Goal: Task Accomplishment & Management: Manage account settings

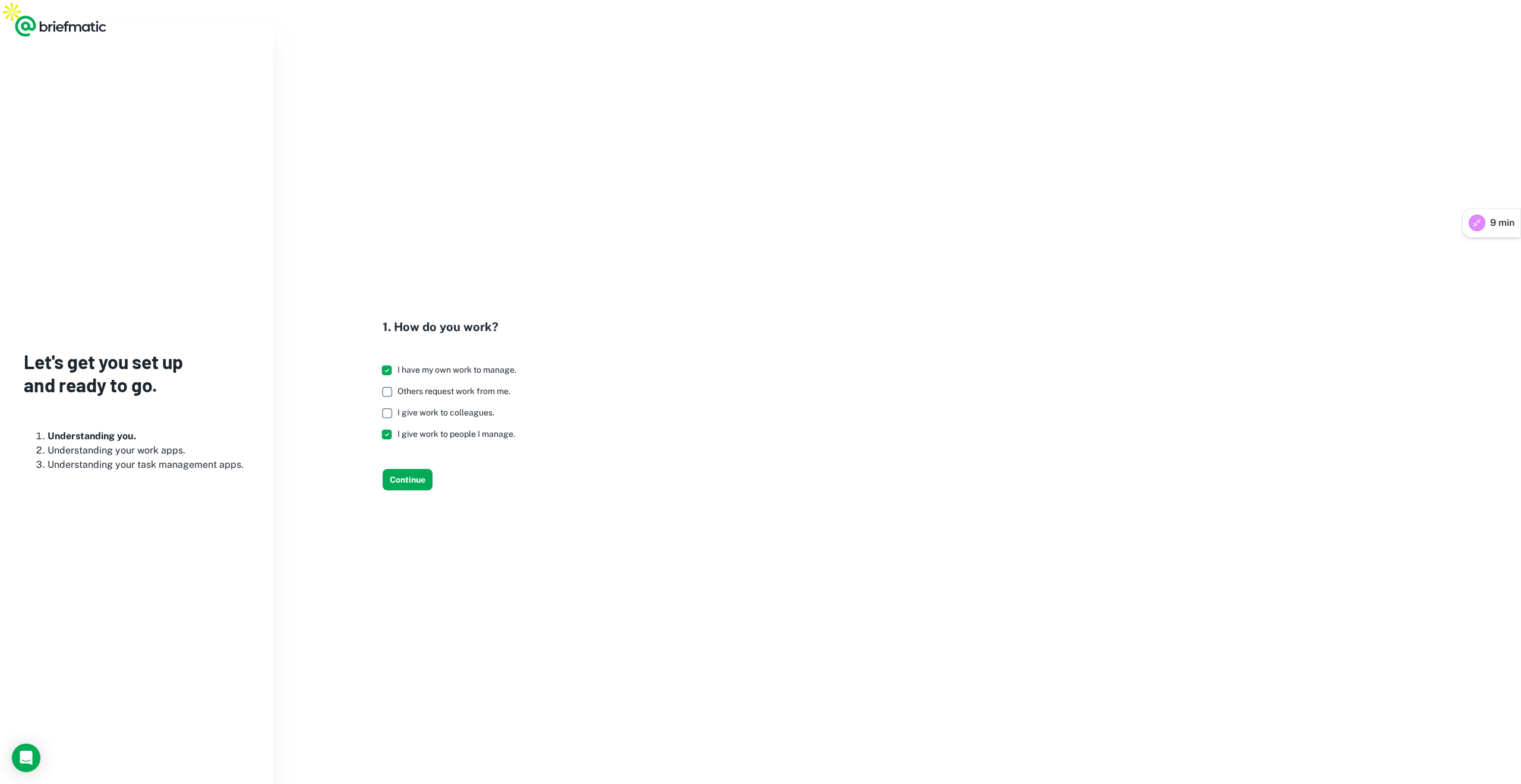
click at [625, 471] on div "1. How do you work? I have my own work to manage. Others request work from me. …" at bounding box center [897, 404] width 1219 height 172
click at [417, 469] on button "Continue" at bounding box center [407, 479] width 50 height 22
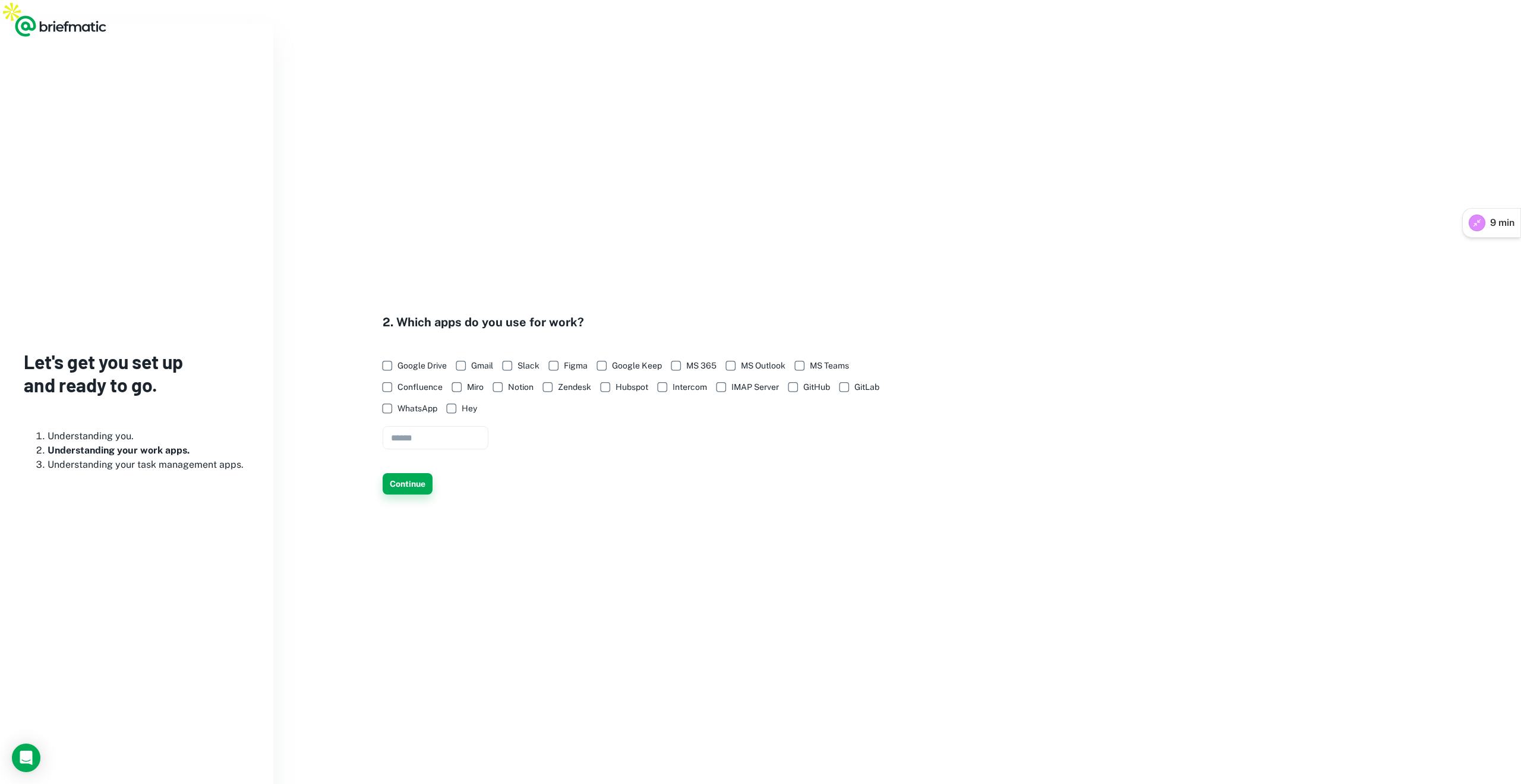
click at [411, 473] on button "Continue" at bounding box center [407, 483] width 50 height 22
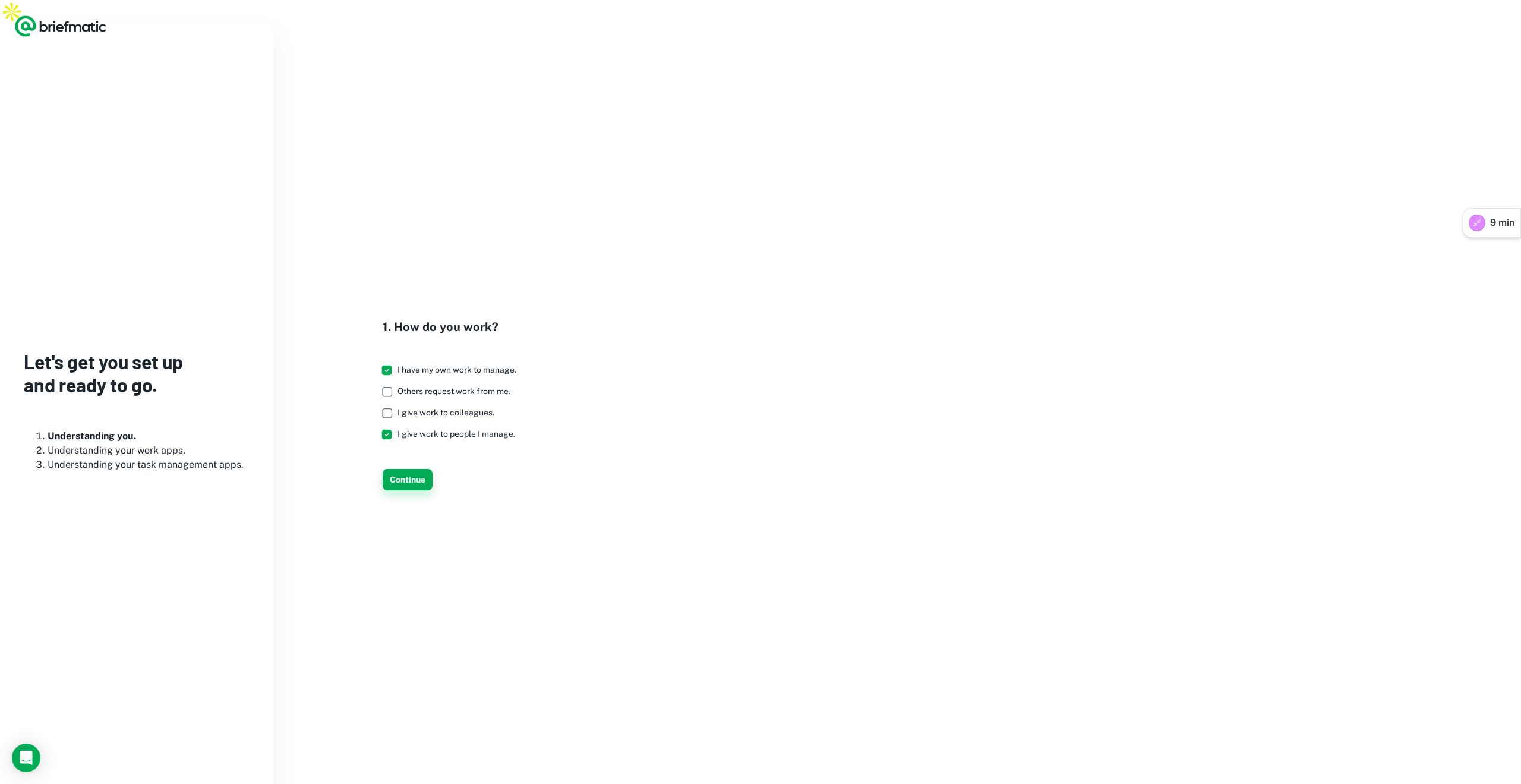
click at [405, 475] on button "Continue" at bounding box center [407, 479] width 50 height 22
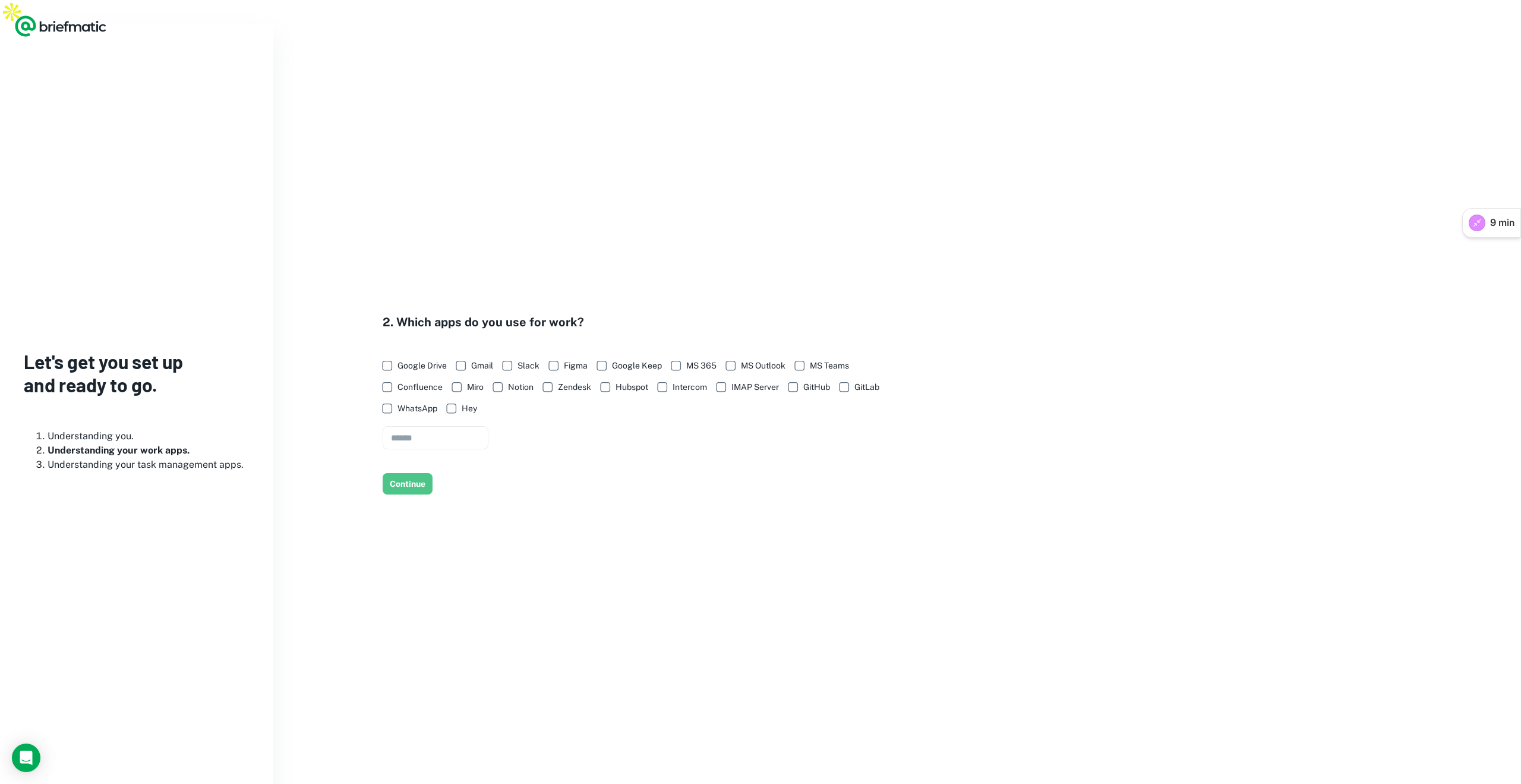
click at [410, 473] on button "Continue" at bounding box center [407, 483] width 50 height 22
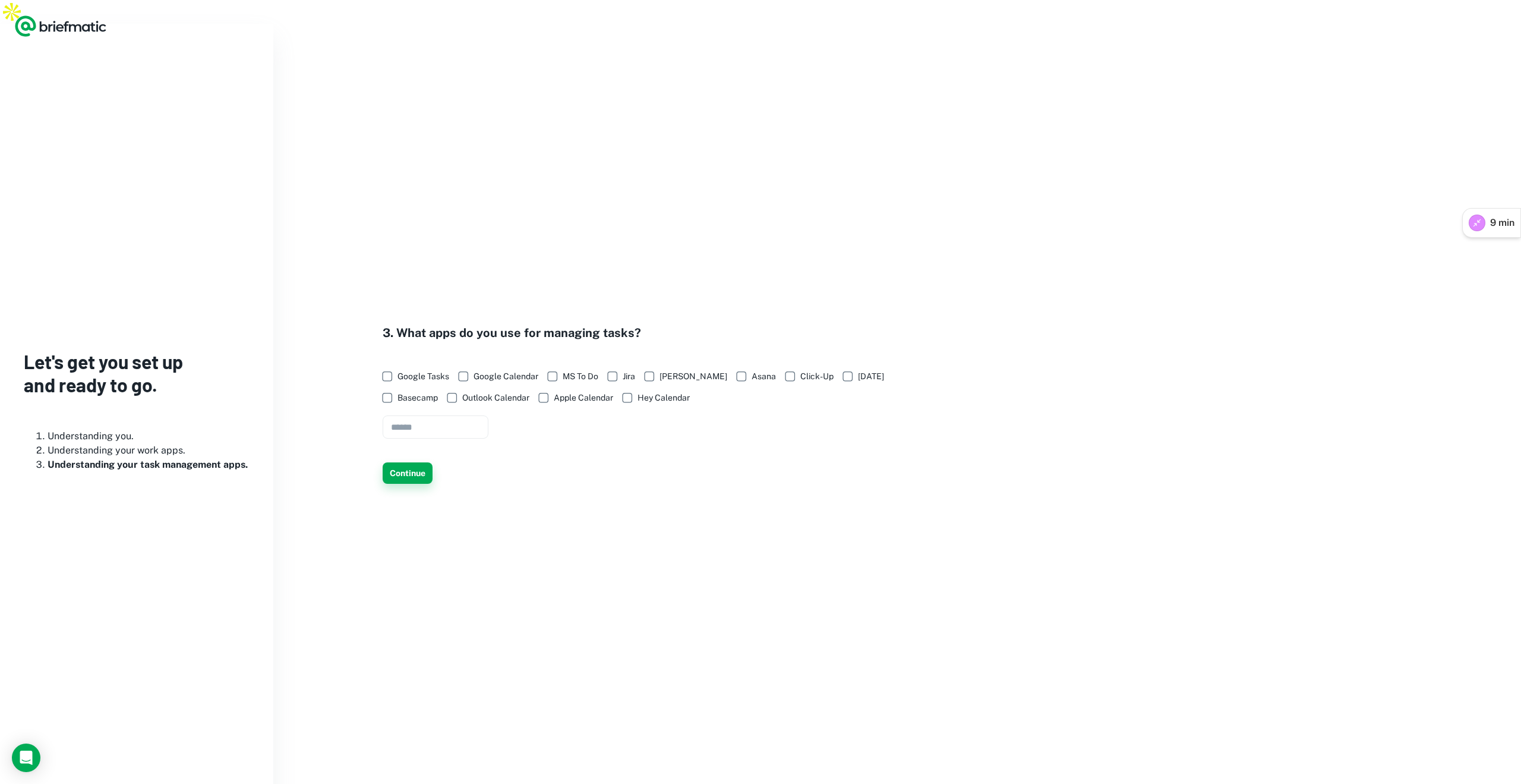
click at [407, 470] on button "Continue" at bounding box center [407, 473] width 50 height 22
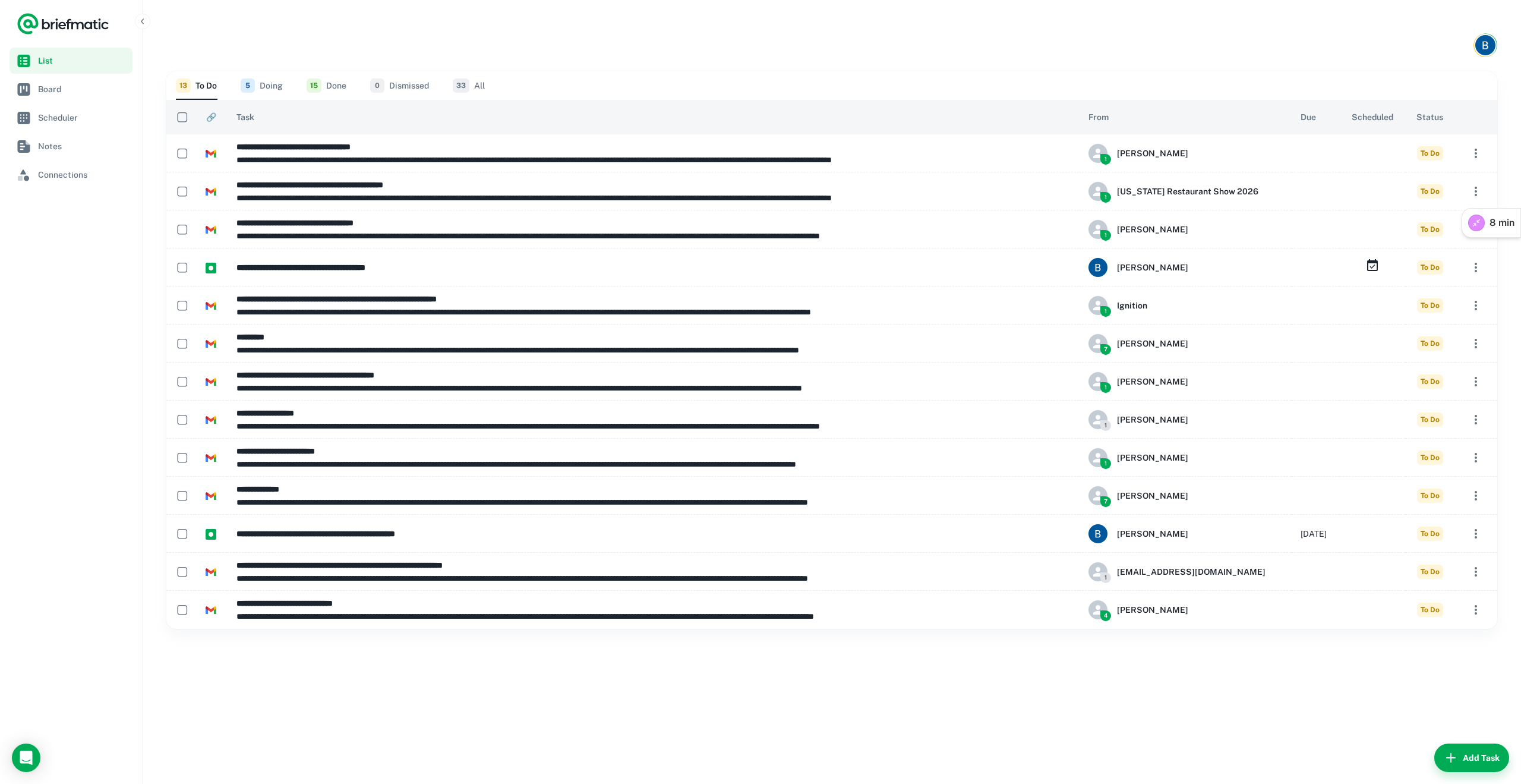
click at [1479, 35] on img "Account button" at bounding box center [1485, 45] width 20 height 20
click at [1421, 114] on button "Logout" at bounding box center [1441, 122] width 110 height 22
